Goal: Information Seeking & Learning: Learn about a topic

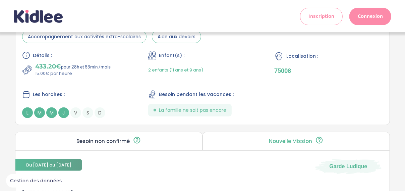
scroll to position [409, 0]
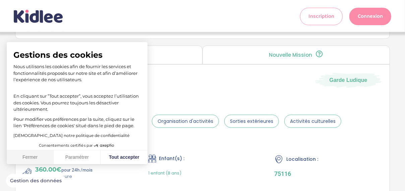
click at [21, 154] on button "Fermer" at bounding box center [30, 157] width 47 height 14
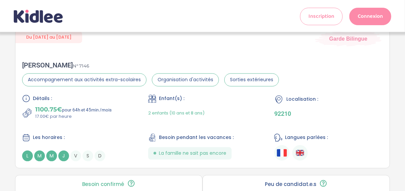
scroll to position [640, 0]
click at [305, 55] on div "Du 01-09-2025 au 31-07-2026 Garde Bilingue Marie M . N° 7146 Accompagnement aux…" at bounding box center [202, 95] width 375 height 145
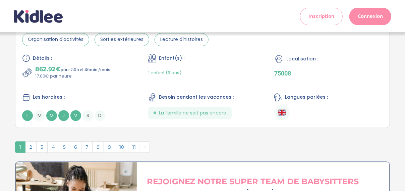
scroll to position [1926, 0]
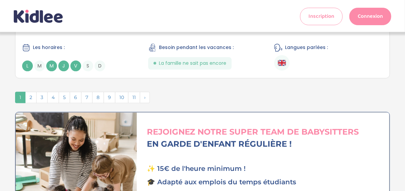
click at [30, 103] on span "2" at bounding box center [30, 97] width 11 height 11
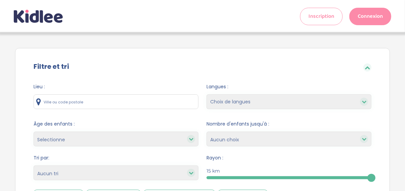
scroll to position [71, 0]
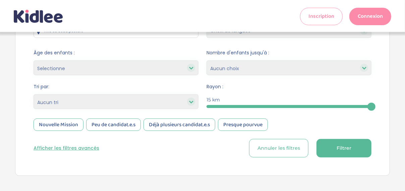
click at [183, 72] on select "Selectionne moins de 3 ans entre 3 et 6 ans plus de 6 ans" at bounding box center [116, 67] width 165 height 15
click at [203, 133] on form "Lieu : Langues : Choix de langues anglais espagnol arabe portugais italien alle…" at bounding box center [203, 84] width 338 height 145
click at [91, 148] on button "Afficher les filtres avancés" at bounding box center [67, 148] width 66 height 7
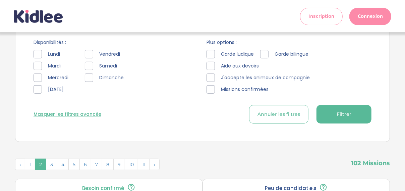
scroll to position [172, 0]
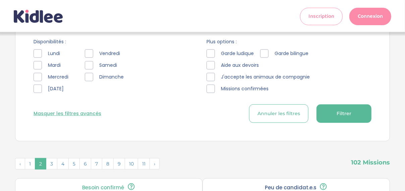
click at [210, 55] on div at bounding box center [211, 53] width 8 height 8
click at [210, 66] on div at bounding box center [211, 65] width 8 height 8
click at [209, 79] on div at bounding box center [211, 77] width 8 height 8
click at [345, 115] on span "Filtrer" at bounding box center [344, 113] width 15 height 7
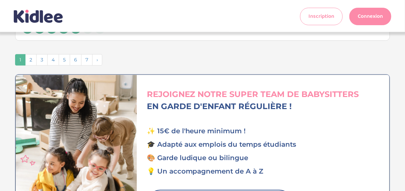
scroll to position [2030, 0]
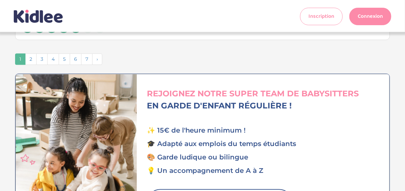
click at [29, 65] on span "2" at bounding box center [30, 58] width 11 height 11
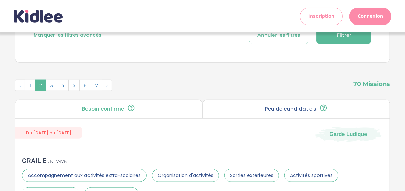
scroll to position [250, 0]
click at [49, 88] on span "3" at bounding box center [51, 84] width 11 height 11
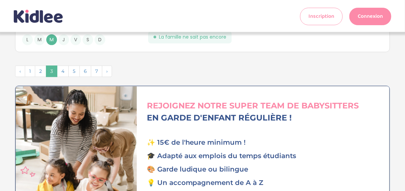
scroll to position [2001, 0]
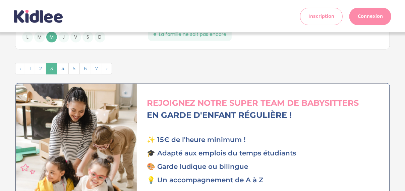
drag, startPoint x: 57, startPoint y: 87, endPoint x: 63, endPoint y: 90, distance: 6.5
click at [63, 74] on ul "‹ 1 2 3 4 5 6 7 ›" at bounding box center [63, 68] width 97 height 11
click at [63, 74] on span "4" at bounding box center [63, 68] width 12 height 11
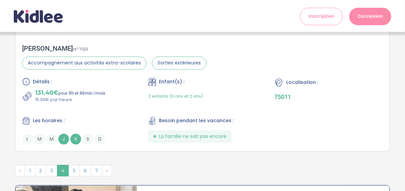
scroll to position [1899, 0]
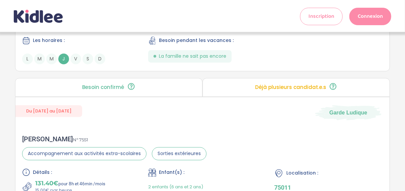
click at [142, 52] on div "Détails : 157.50€ pour 10h et 30min /mois 15.00€ par heure Enfant(s) : 2 enfant…" at bounding box center [202, 31] width 361 height 67
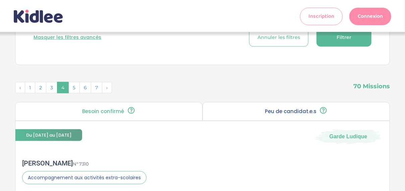
scroll to position [246, 0]
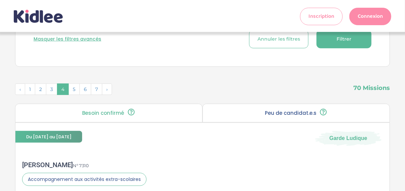
click at [74, 94] on span "5" at bounding box center [73, 89] width 11 height 11
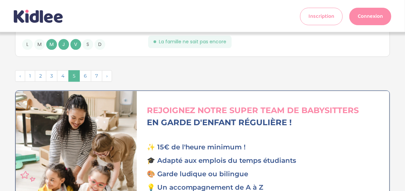
scroll to position [1977, 0]
click at [90, 81] on span "6" at bounding box center [85, 75] width 12 height 11
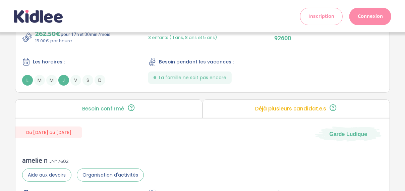
scroll to position [1274, 0]
click at [266, 112] on p "Déjà plusieurs candidat.e.s" at bounding box center [290, 108] width 71 height 5
click at [326, 112] on p "Déjà plusieurs candidat.e.s" at bounding box center [290, 108] width 71 height 5
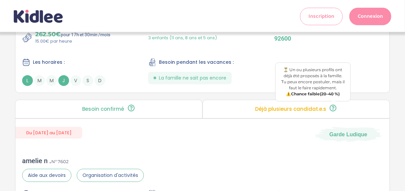
click at [335, 112] on icon at bounding box center [333, 108] width 8 height 8
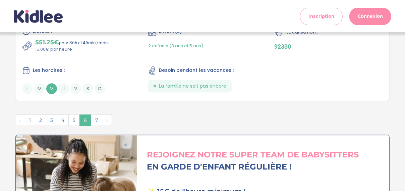
scroll to position [1961, 0]
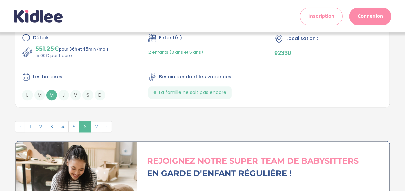
click at [94, 132] on span "7" at bounding box center [96, 126] width 11 height 11
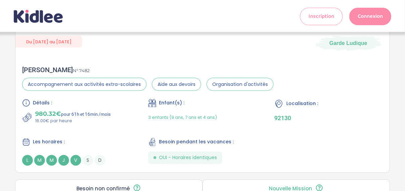
scroll to position [512, 0]
click at [181, 161] on span "OUI - Horaires identiques" at bounding box center [188, 157] width 58 height 7
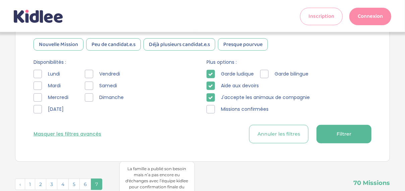
scroll to position [150, 0]
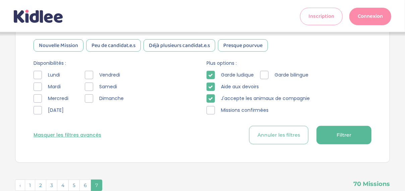
click at [210, 100] on icon at bounding box center [211, 98] width 5 height 5
click at [211, 92] on div "Garde ludique Garde bilingue Aide aux devoirs J'accepte les animaux de compagni…" at bounding box center [289, 94] width 165 height 47
click at [211, 89] on icon at bounding box center [211, 87] width 5 height 5
click at [211, 77] on icon at bounding box center [211, 75] width 5 height 5
click at [66, 45] on div "Nouvelle Mission" at bounding box center [59, 45] width 50 height 12
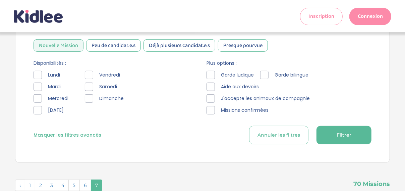
click at [122, 46] on div "Peu de candidat.e.s" at bounding box center [113, 45] width 55 height 12
click at [357, 135] on button "Filtrer" at bounding box center [344, 135] width 55 height 18
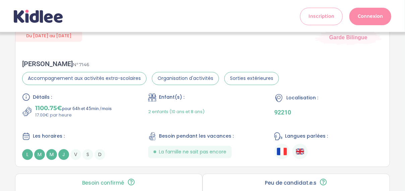
scroll to position [707, 0]
click at [144, 83] on span "Accompagnement aux activités extra-scolaires" at bounding box center [84, 78] width 124 height 13
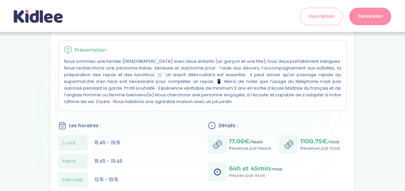
scroll to position [123, 0]
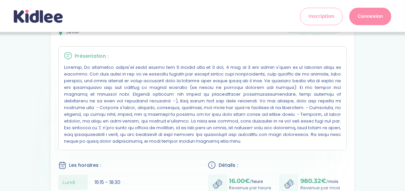
scroll to position [113, 0]
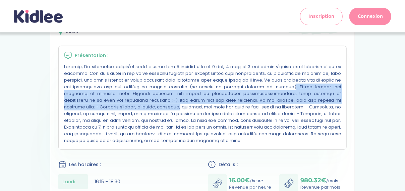
drag, startPoint x: 177, startPoint y: 122, endPoint x: 180, endPoint y: 98, distance: 24.7
click at [180, 98] on p at bounding box center [202, 103] width 277 height 80
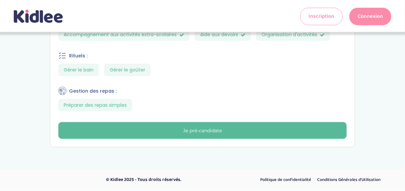
scroll to position [337, 0]
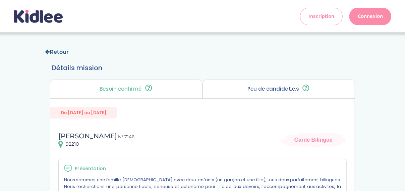
click at [48, 52] on icon at bounding box center [47, 51] width 5 height 5
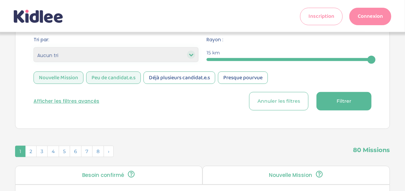
scroll to position [121, 0]
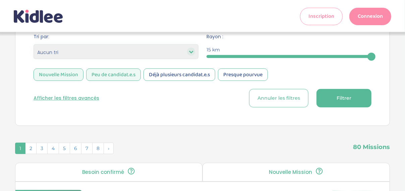
click at [87, 101] on button "Afficher les filtres avancés" at bounding box center [67, 98] width 66 height 7
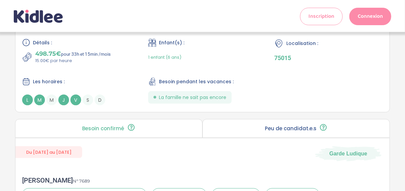
scroll to position [1617, 0]
click at [91, 86] on div "Les horaires :" at bounding box center [76, 81] width 109 height 8
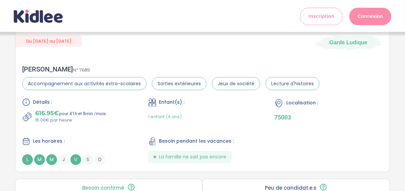
scroll to position [1728, 0]
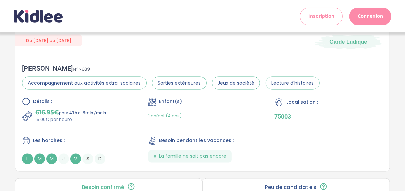
click at [124, 106] on div "Détails :" at bounding box center [76, 102] width 109 height 8
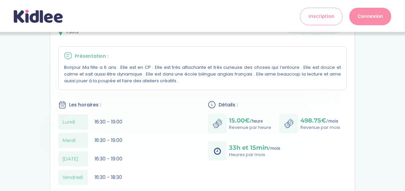
scroll to position [81, 0]
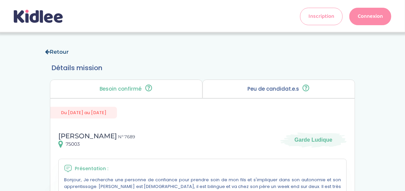
click at [55, 52] on link "Retour" at bounding box center [57, 52] width 24 height 6
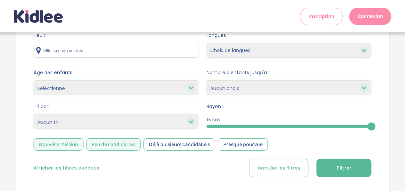
scroll to position [87, 0]
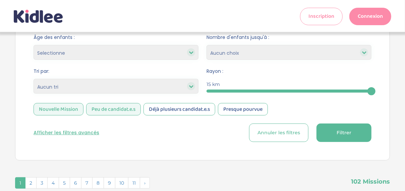
click at [72, 134] on button "Afficher les filtres avancés" at bounding box center [67, 132] width 66 height 7
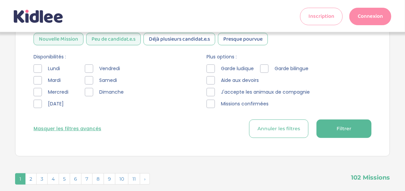
scroll to position [156, 0]
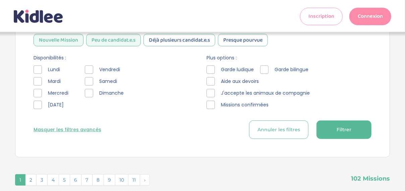
click at [40, 107] on div at bounding box center [38, 105] width 8 height 8
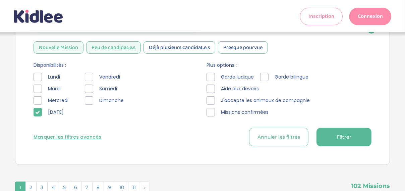
click at [93, 91] on div at bounding box center [89, 89] width 8 height 8
click at [92, 102] on div at bounding box center [89, 100] width 8 height 8
click at [87, 106] on div "[DATE] [DATE][PERSON_NAME][DATE] [DATE][PERSON_NAME][DATE][DATE][DATE]" at bounding box center [116, 96] width 165 height 47
click at [91, 103] on icon at bounding box center [89, 100] width 5 height 5
click at [340, 140] on span "Filtrer" at bounding box center [344, 136] width 15 height 7
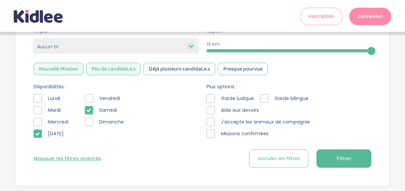
scroll to position [144, 0]
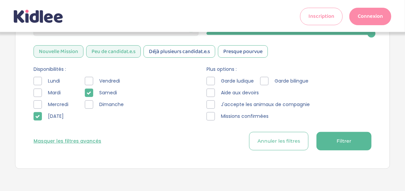
click at [93, 109] on div at bounding box center [89, 104] width 8 height 8
click at [331, 140] on button "Filtrer" at bounding box center [344, 141] width 55 height 18
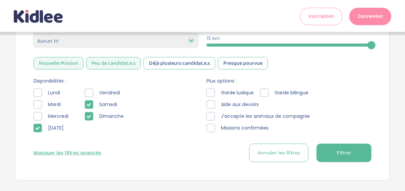
scroll to position [132, 0]
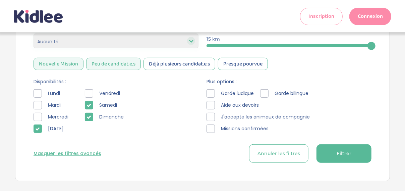
click at [262, 156] on span "Annuler les filtres" at bounding box center [279, 153] width 43 height 7
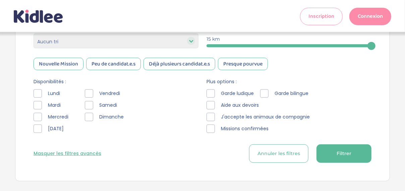
click at [108, 70] on div "Peu de candidat.e.s" at bounding box center [113, 64] width 55 height 12
click at [51, 70] on div "Nouvelle Mission" at bounding box center [59, 64] width 50 height 12
click at [343, 156] on span "Filtrer" at bounding box center [344, 153] width 15 height 7
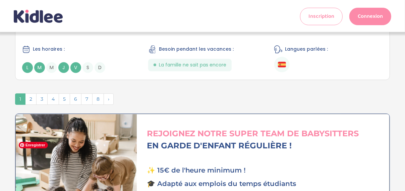
scroll to position [1987, 0]
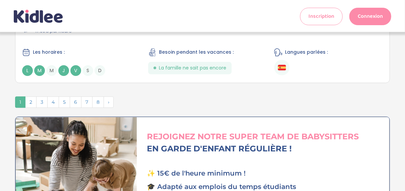
click at [32, 108] on span "2" at bounding box center [30, 101] width 11 height 11
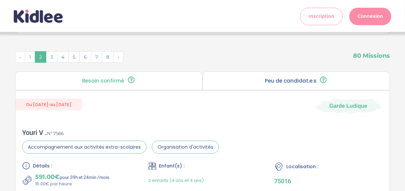
scroll to position [280, 0]
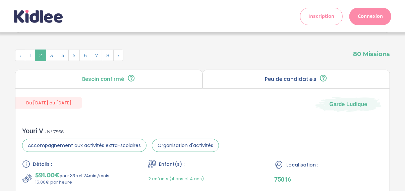
click at [53, 60] on span "3" at bounding box center [51, 55] width 11 height 11
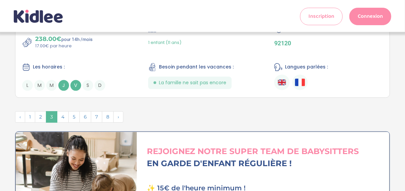
scroll to position [1936, 0]
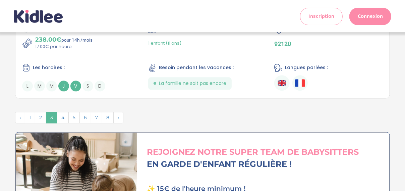
click at [63, 123] on span "4" at bounding box center [63, 117] width 12 height 11
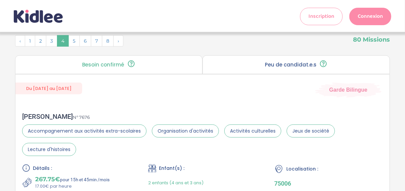
scroll to position [295, 0]
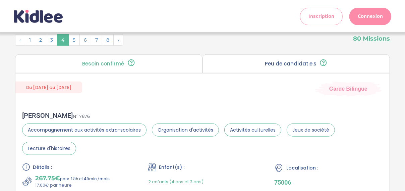
click at [76, 46] on span "5" at bounding box center [73, 39] width 11 height 11
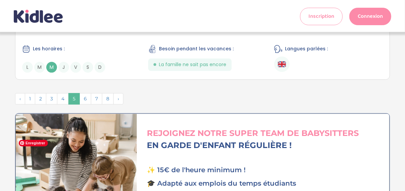
scroll to position [1920, 0]
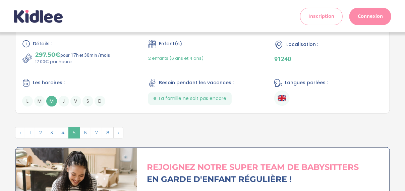
click at [88, 138] on span "6" at bounding box center [85, 132] width 12 height 11
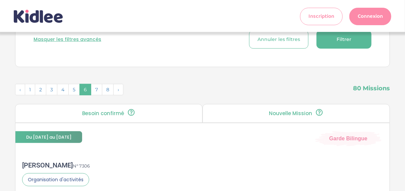
scroll to position [243, 0]
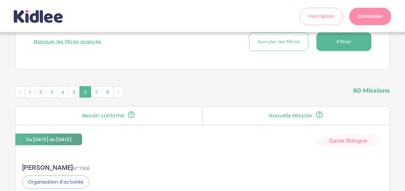
click at [99, 97] on span "7" at bounding box center [96, 91] width 11 height 11
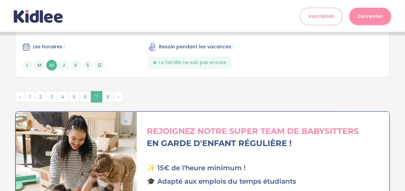
scroll to position [1991, 0]
click at [109, 102] on span "8" at bounding box center [108, 96] width 12 height 11
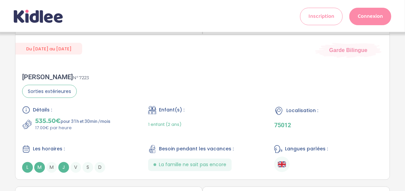
scroll to position [505, 0]
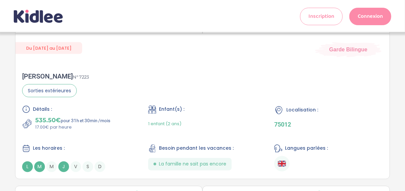
click at [99, 113] on div "Détails :" at bounding box center [76, 109] width 109 height 8
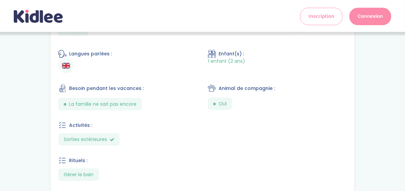
scroll to position [241, 0]
